Goal: Transaction & Acquisition: Purchase product/service

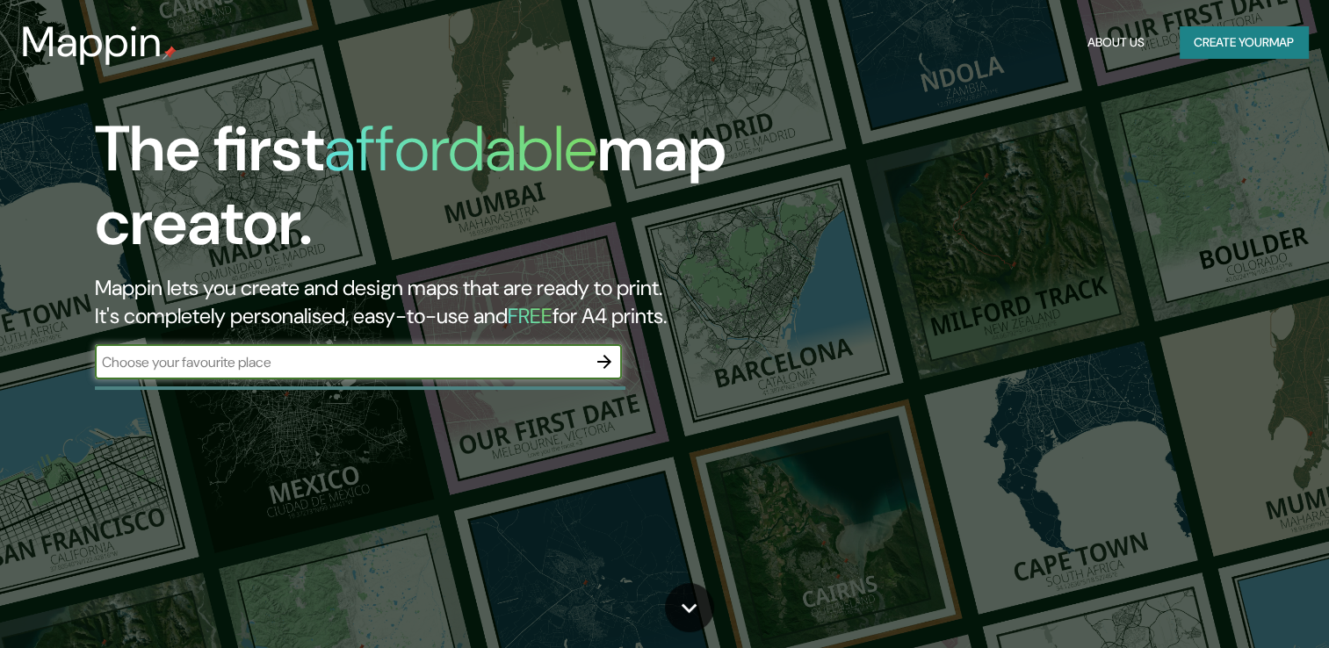
click at [1265, 49] on button "Create your map" at bounding box center [1244, 42] width 128 height 32
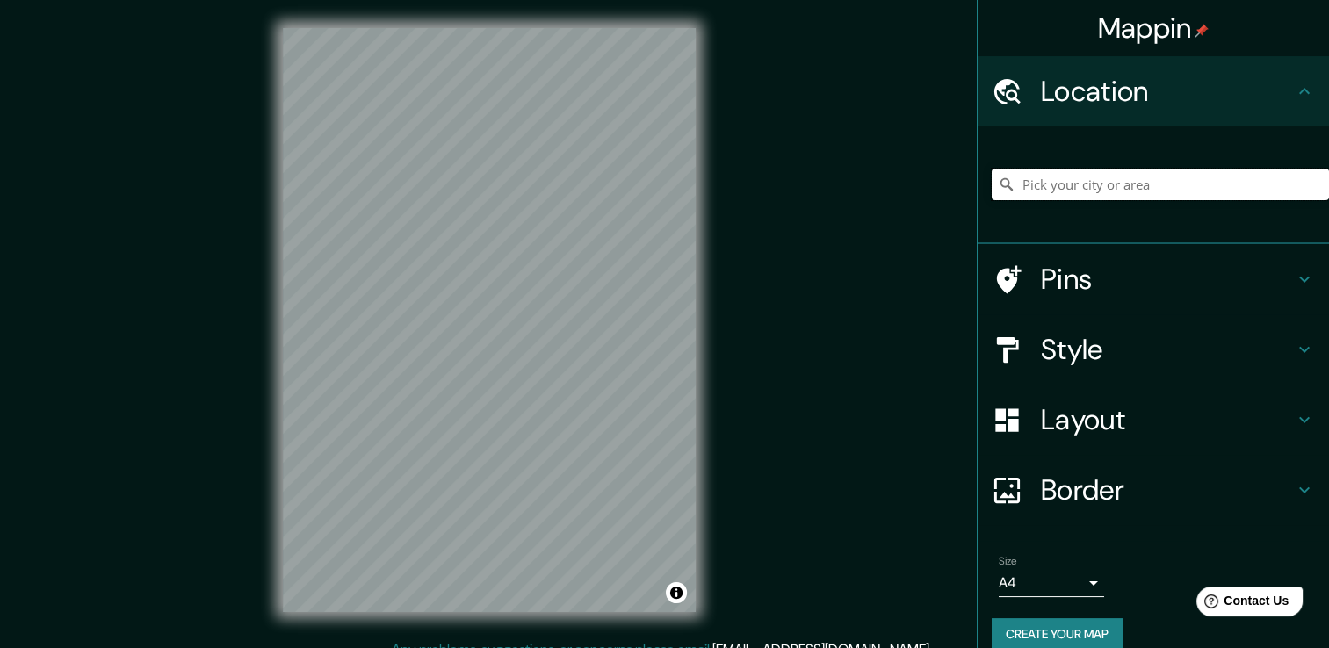
click at [1111, 179] on input "Pick your city or area" at bounding box center [1160, 185] width 337 height 32
type input "[GEOGRAPHIC_DATA], [GEOGRAPHIC_DATA], [GEOGRAPHIC_DATA]"
click at [846, 408] on div "Mappin Location [GEOGRAPHIC_DATA], [GEOGRAPHIC_DATA], [GEOGRAPHIC_DATA] [GEOGRA…" at bounding box center [664, 334] width 1329 height 668
click at [1294, 359] on icon at bounding box center [1304, 349] width 21 height 21
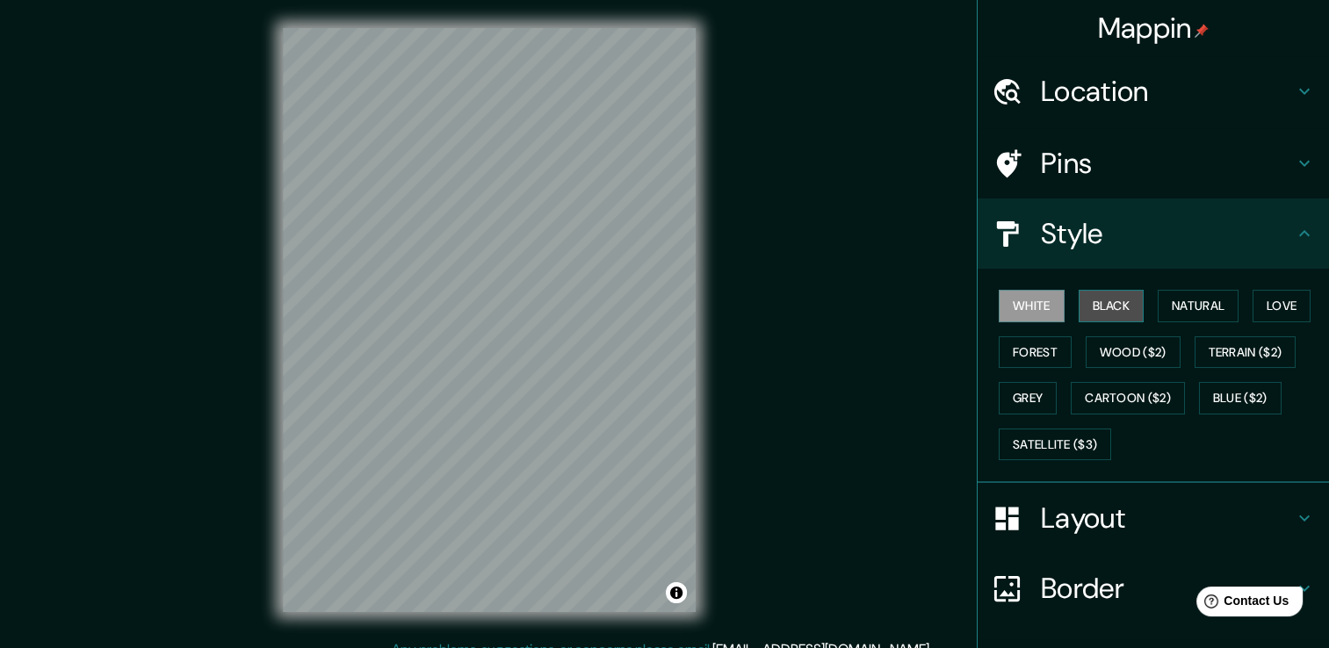
click at [1102, 300] on button "Black" at bounding box center [1112, 306] width 66 height 32
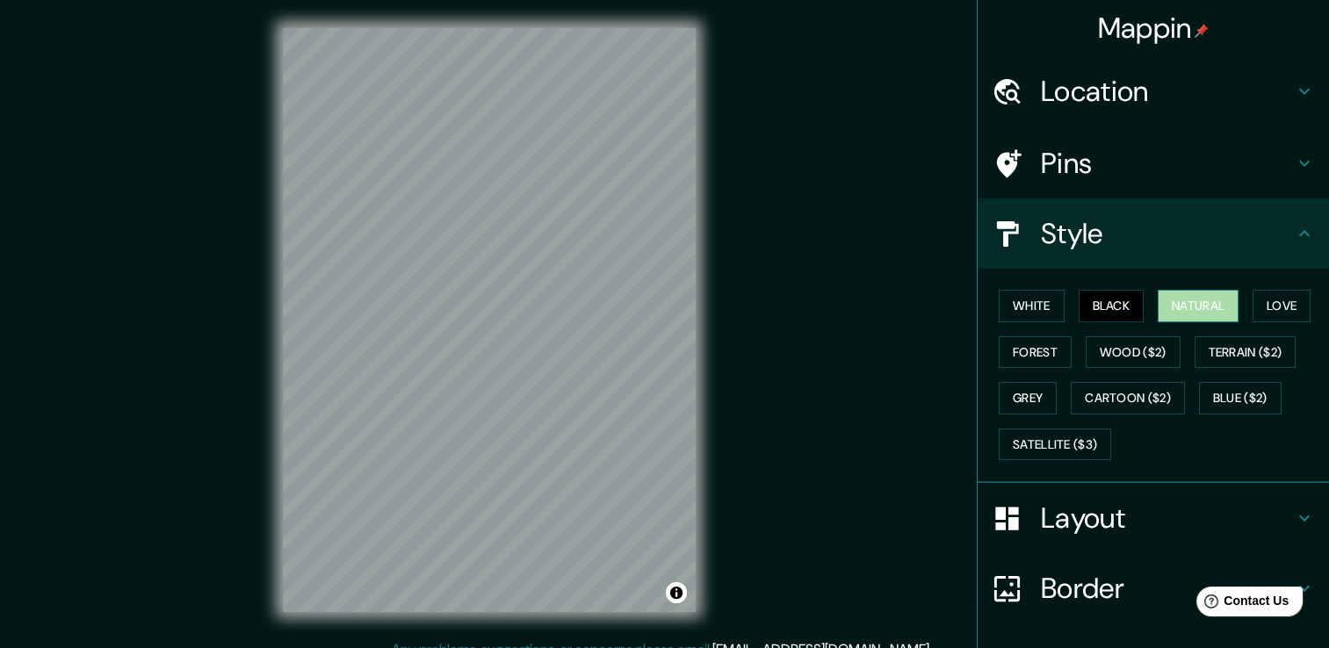
click at [1204, 311] on button "Natural" at bounding box center [1198, 306] width 81 height 32
